Goal: Information Seeking & Learning: Learn about a topic

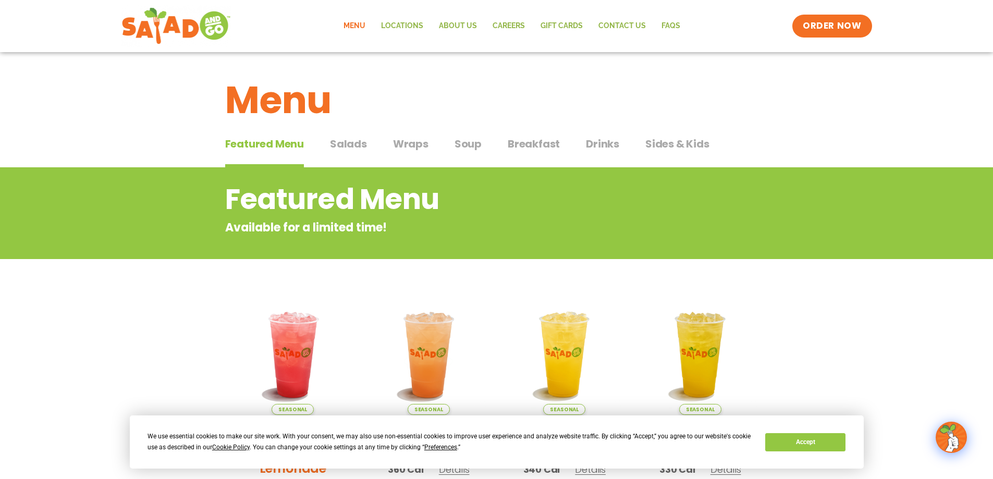
click at [347, 141] on span "Salads" at bounding box center [348, 144] width 37 height 16
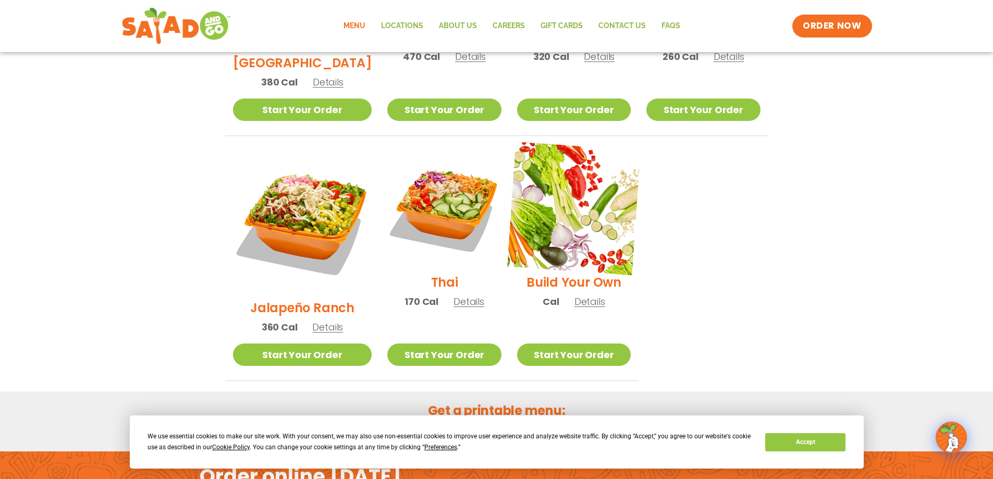
scroll to position [778, 0]
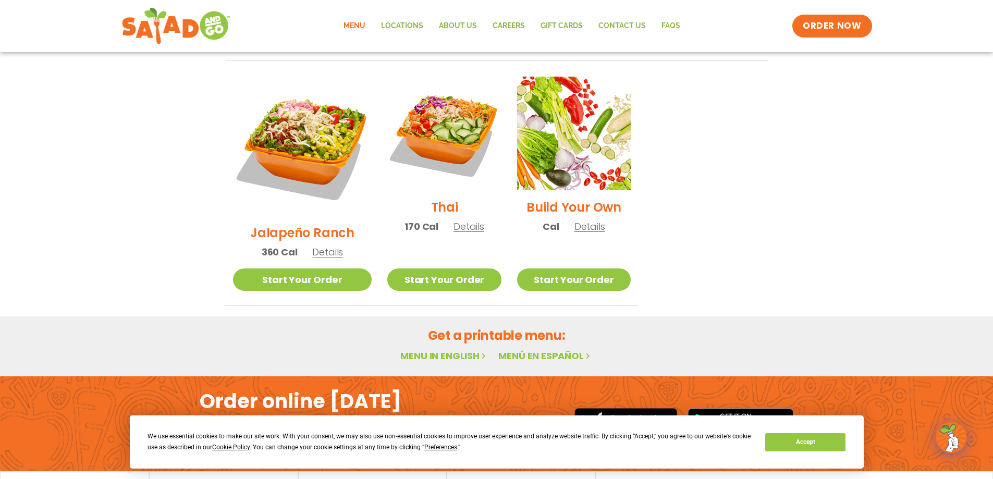
click at [452, 349] on link "Menu in English" at bounding box center [444, 355] width 88 height 13
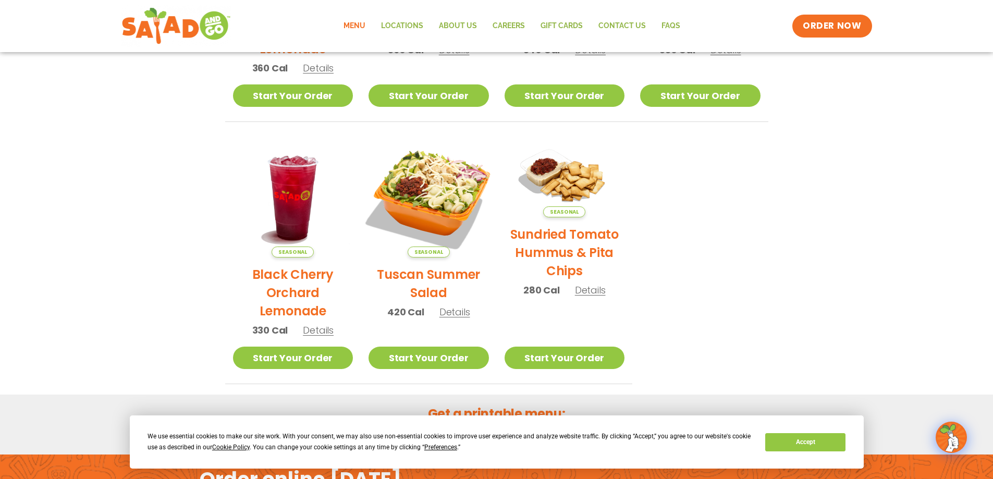
scroll to position [555, 0]
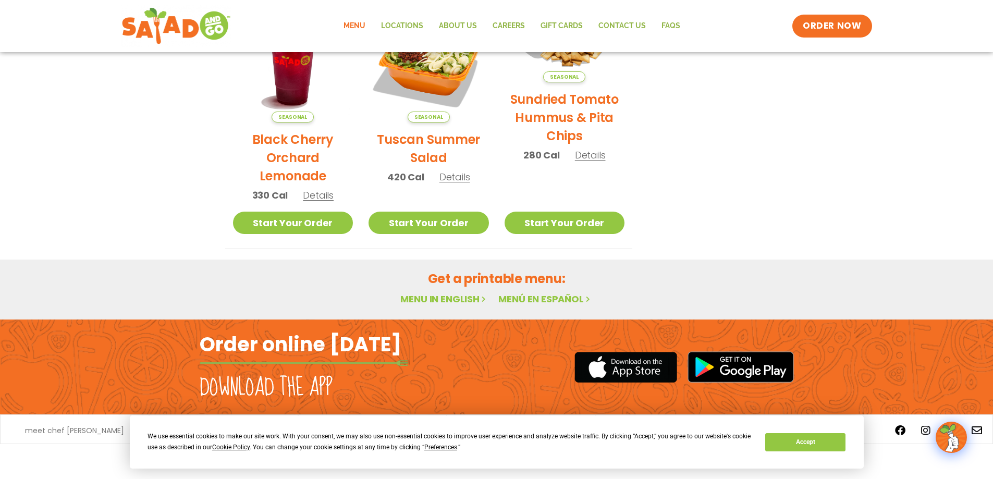
click at [453, 296] on link "Menu in English" at bounding box center [444, 299] width 88 height 13
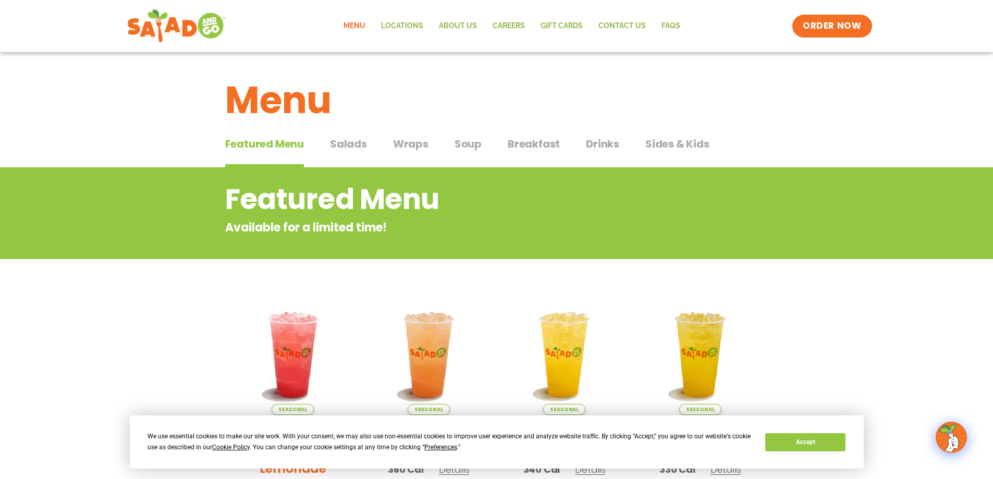
click at [181, 25] on img at bounding box center [176, 26] width 99 height 38
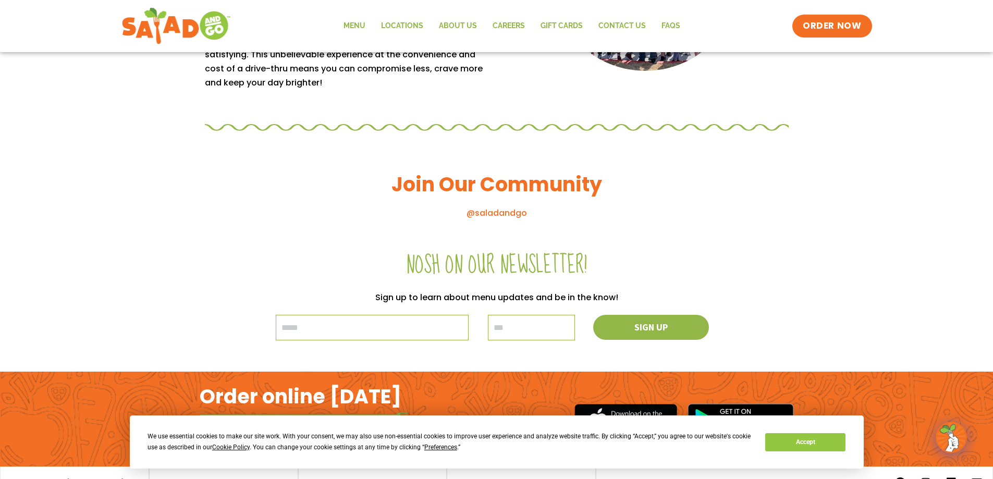
scroll to position [1114, 0]
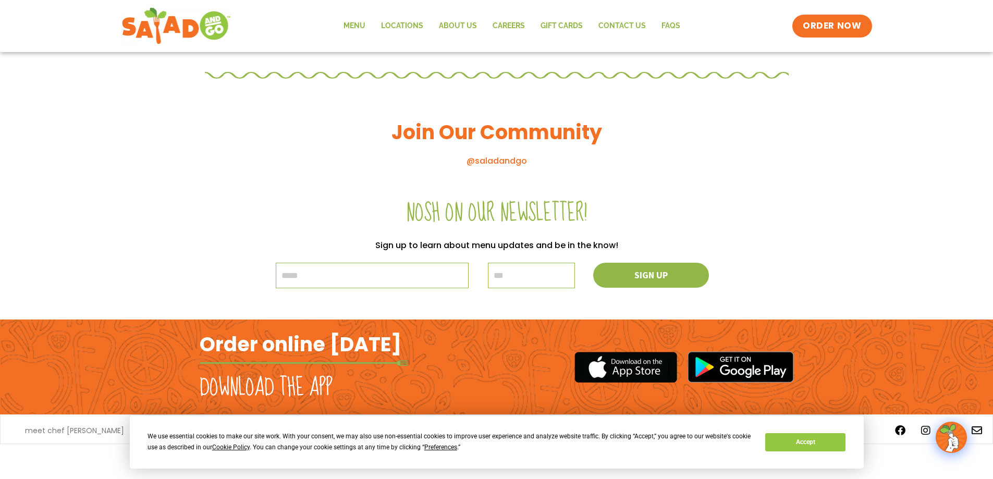
click at [297, 386] on h2 "Download the app" at bounding box center [266, 387] width 133 height 29
click at [669, 24] on link "FAQs" at bounding box center [671, 26] width 34 height 24
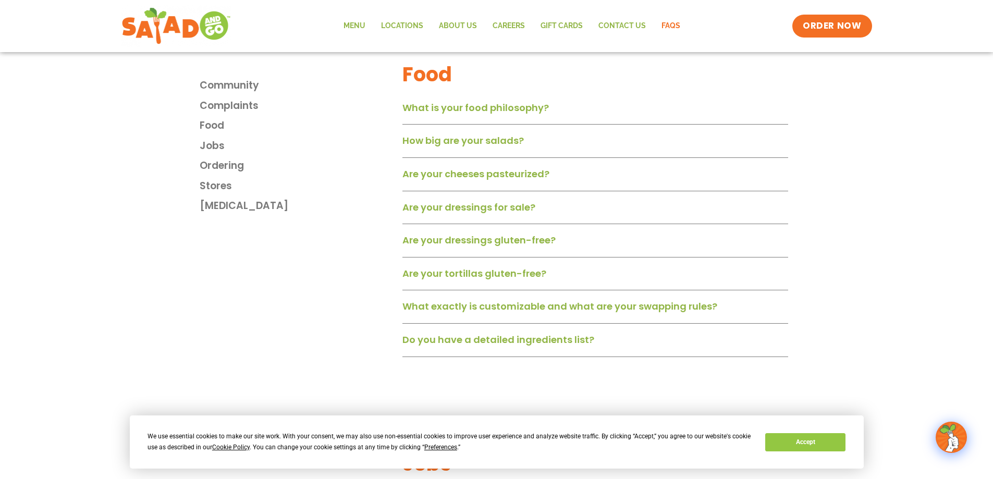
scroll to position [730, 0]
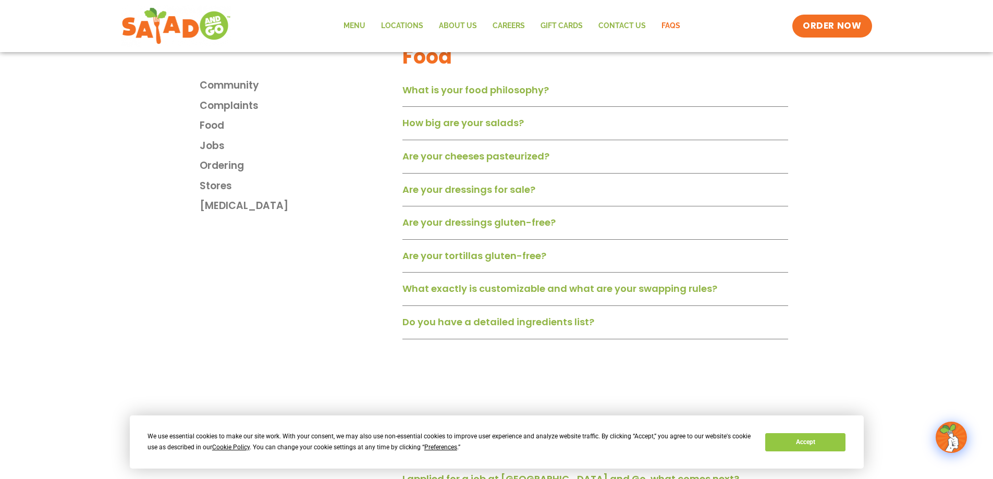
click at [460, 129] on link "How big are your salads?" at bounding box center [464, 122] width 122 height 13
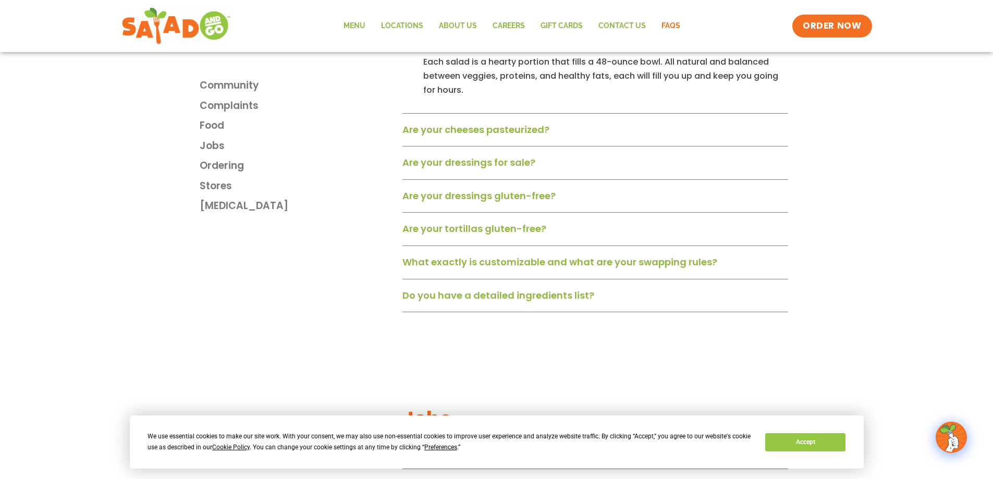
scroll to position [834, 0]
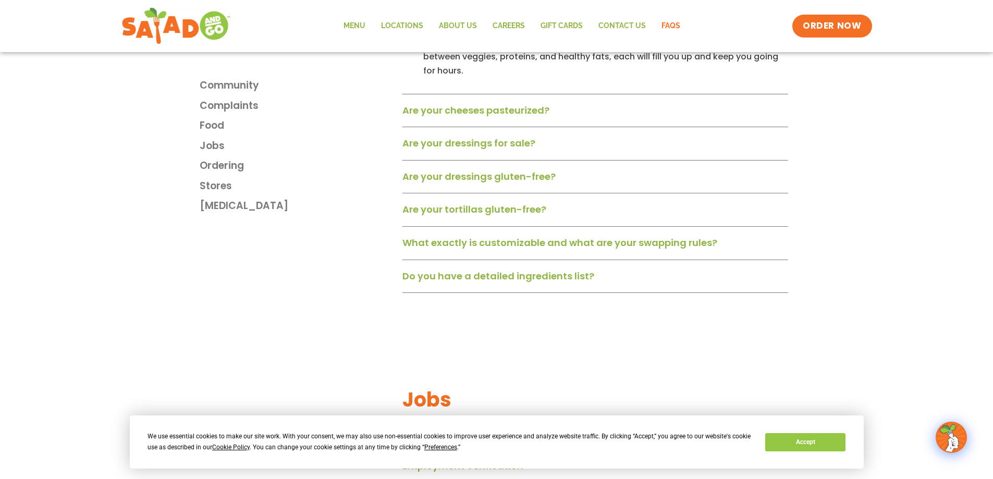
click at [527, 116] on link "Are your cheeses pasteurized?" at bounding box center [476, 110] width 147 height 13
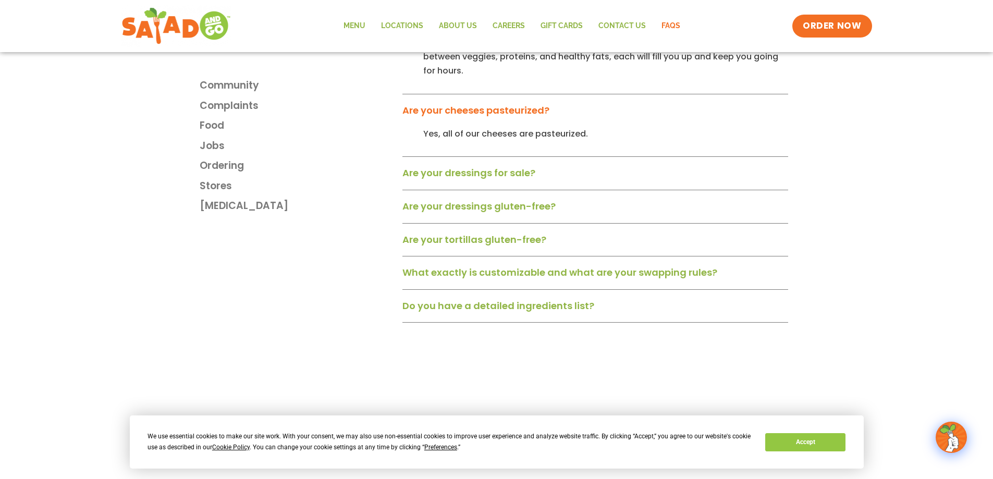
click at [526, 177] on link "Are your dressings for sale?" at bounding box center [469, 172] width 133 height 13
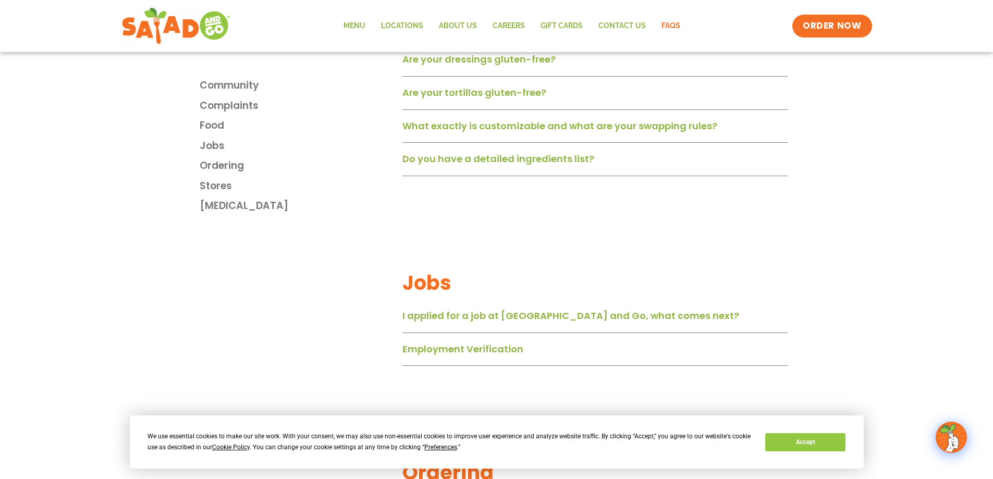
scroll to position [1043, 0]
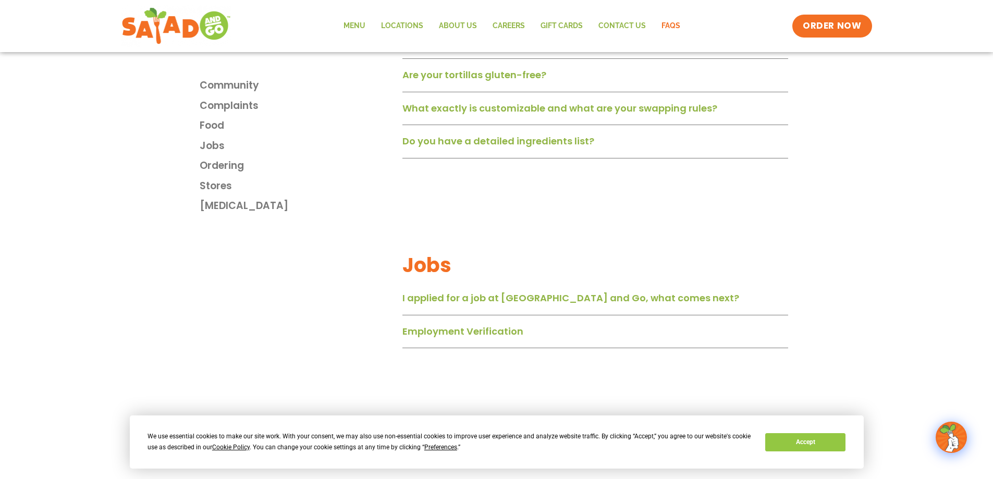
click at [674, 114] on link "What exactly is customizable and what are your swapping rules?" at bounding box center [560, 108] width 315 height 13
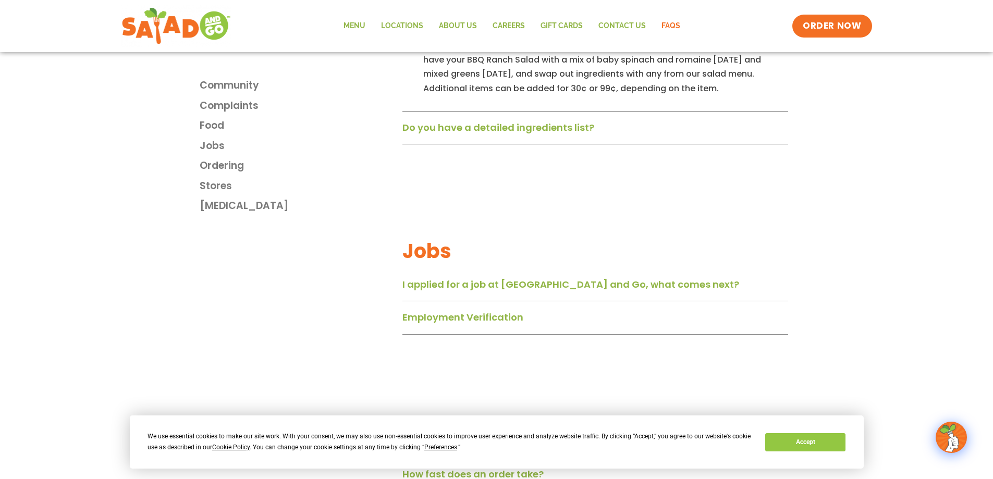
scroll to position [1147, 0]
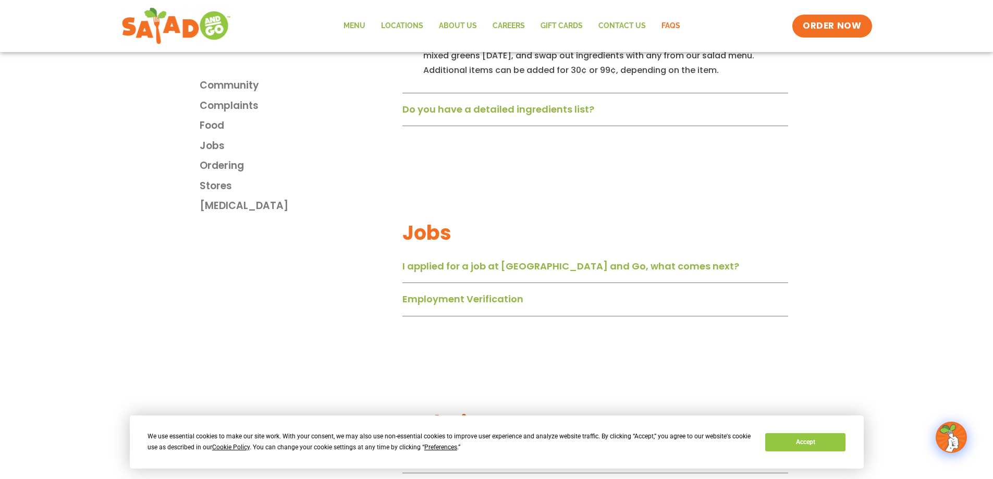
click at [586, 114] on link "Do you have a detailed ingredients list?" at bounding box center [499, 109] width 192 height 13
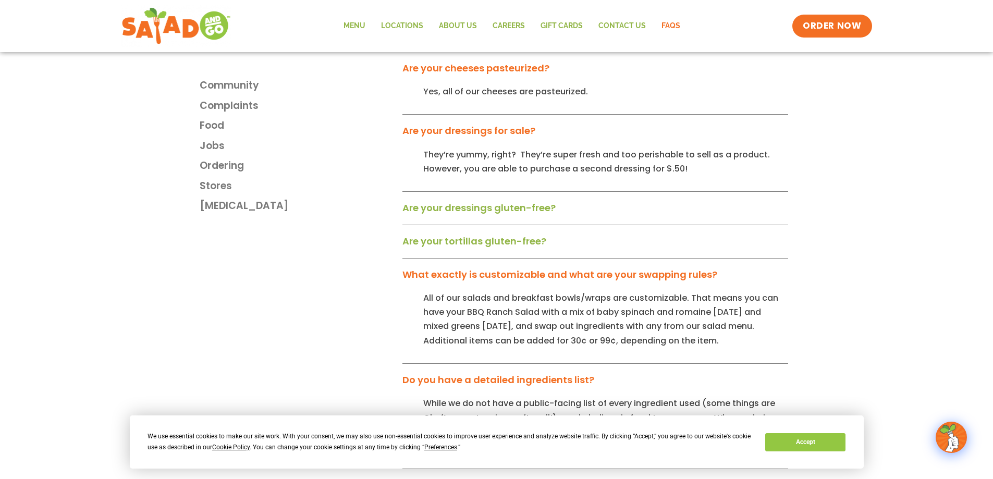
scroll to position [730, 0]
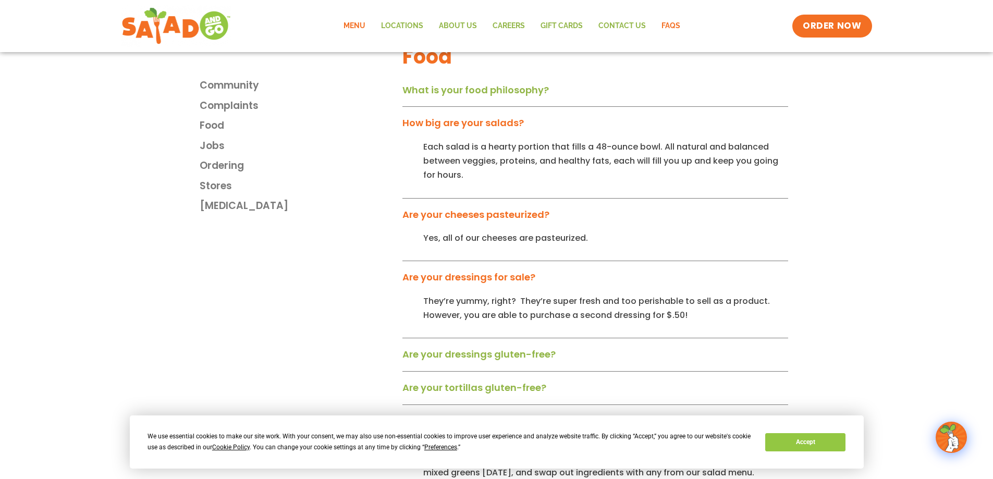
click at [355, 24] on link "Menu" at bounding box center [355, 26] width 38 height 24
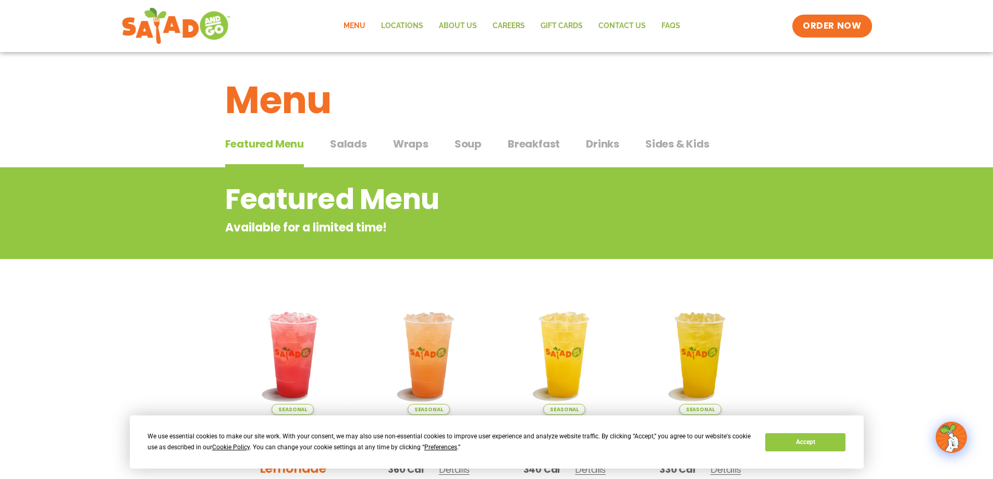
click at [346, 143] on span "Salads" at bounding box center [348, 144] width 37 height 16
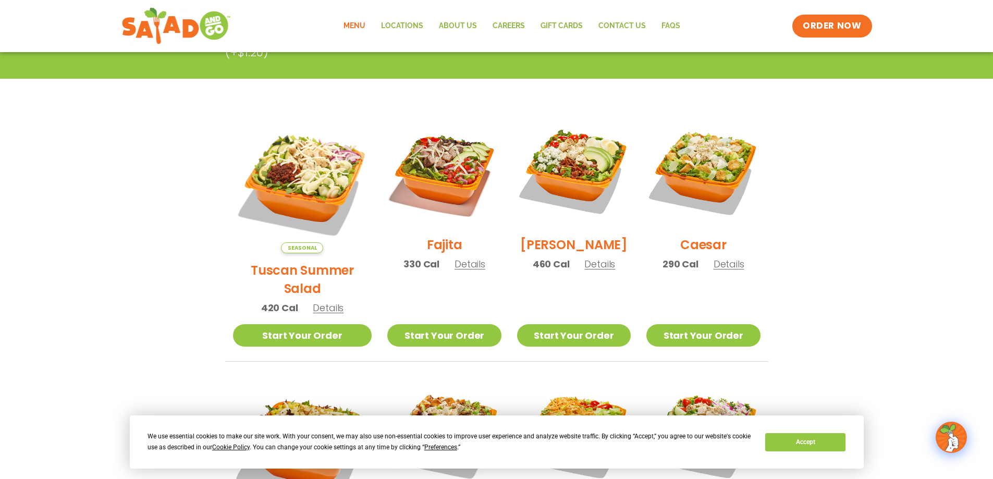
scroll to position [261, 0]
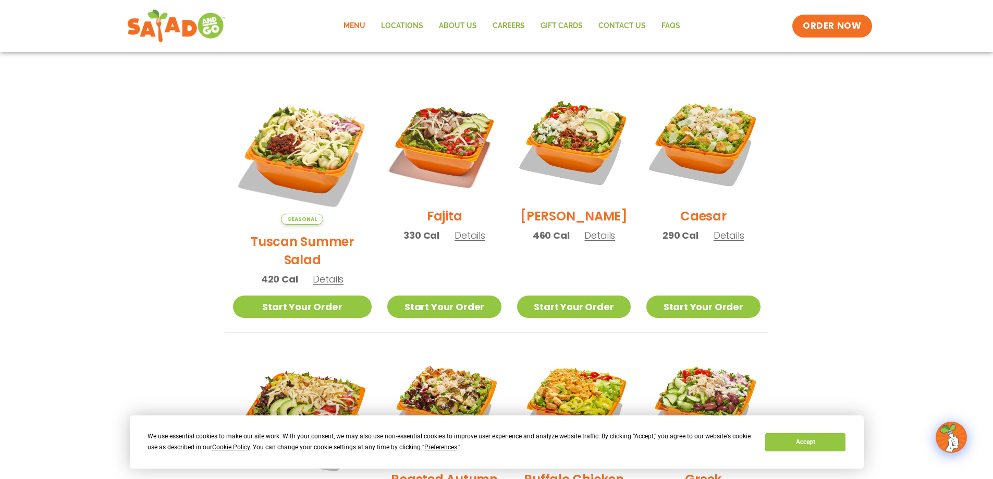
click at [183, 24] on img at bounding box center [176, 26] width 99 height 38
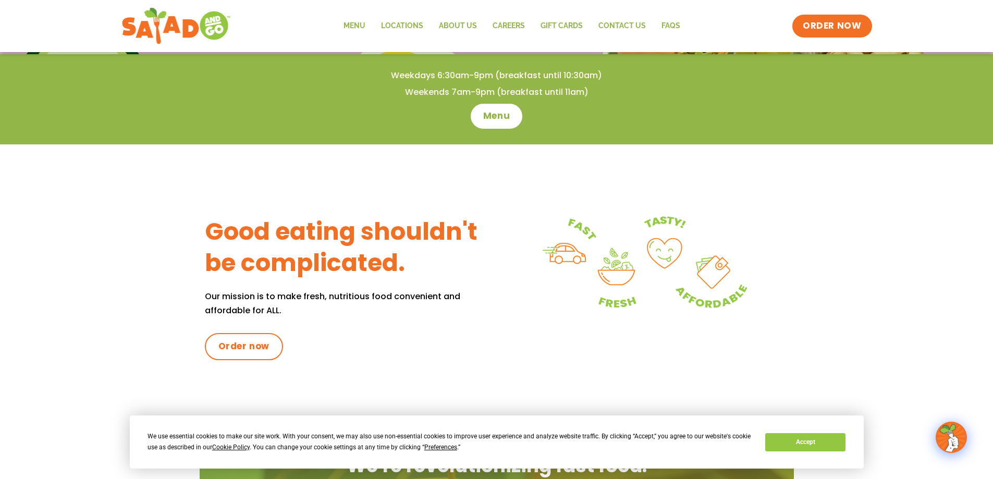
scroll to position [71, 0]
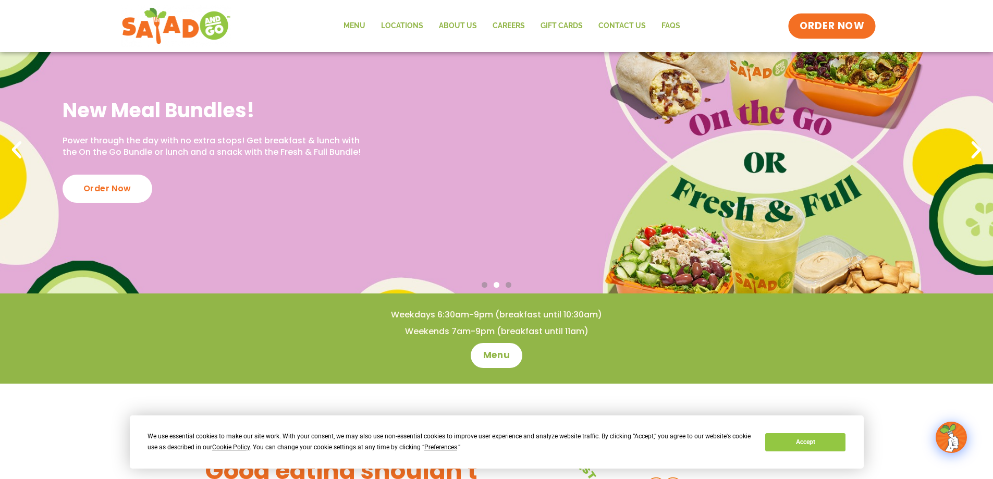
click at [839, 22] on span "ORDER NOW" at bounding box center [832, 26] width 65 height 14
